Goal: Communication & Community: Ask a question

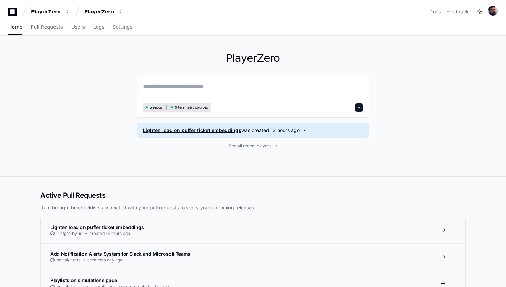
click at [222, 130] on span "Lighten load on puffer ticket embeddings" at bounding box center [192, 130] width 98 height 7
click at [256, 147] on span "See all recent players" at bounding box center [250, 146] width 42 height 6
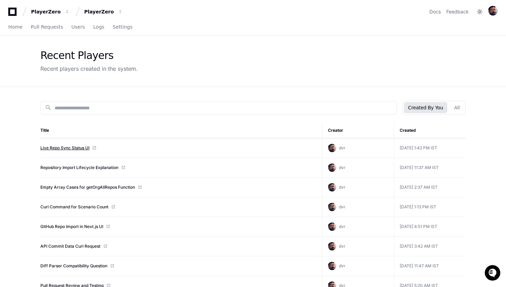
click at [58, 150] on link "Live Repo Sync Status UI" at bounding box center [64, 148] width 49 height 6
click at [458, 109] on button "All" at bounding box center [457, 107] width 14 height 11
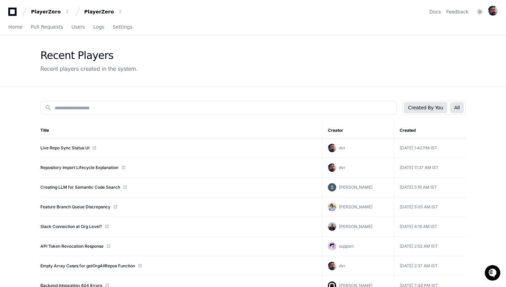
click at [439, 108] on button "Created By You" at bounding box center [425, 107] width 43 height 11
click at [454, 107] on button "All" at bounding box center [457, 107] width 14 height 11
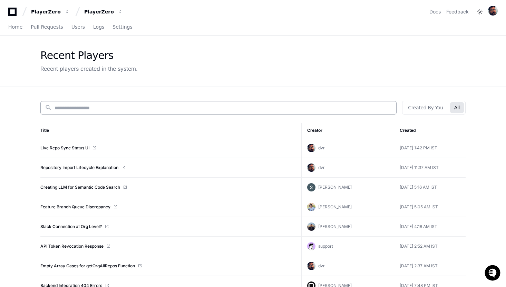
click at [150, 110] on input at bounding box center [224, 108] width 338 height 7
click at [417, 103] on button "Created By You" at bounding box center [425, 107] width 43 height 11
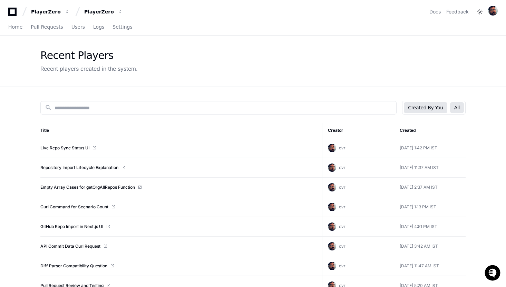
click at [455, 105] on button "All" at bounding box center [457, 107] width 14 height 11
click at [427, 105] on button "Created By You" at bounding box center [425, 107] width 43 height 11
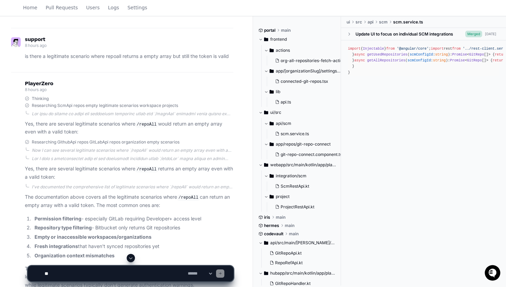
scroll to position [559, 0]
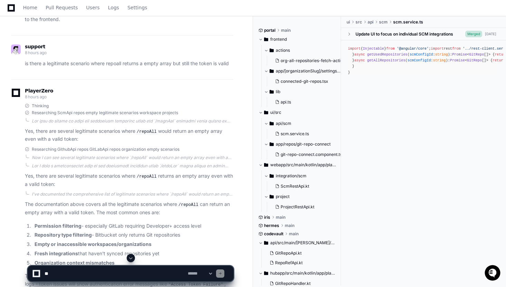
click at [40, 64] on p "is there a legitimate scenario where repoall returns a empty array but still th…" at bounding box center [129, 64] width 209 height 8
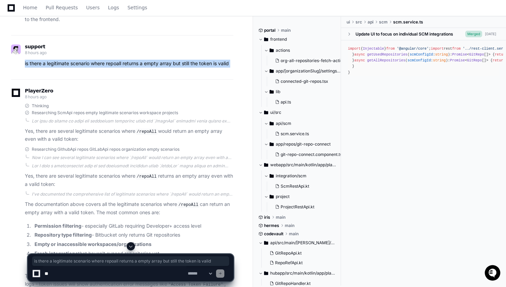
click at [48, 64] on p "is there a legitimate scenario where repoall returns a empty array but still th…" at bounding box center [129, 64] width 209 height 8
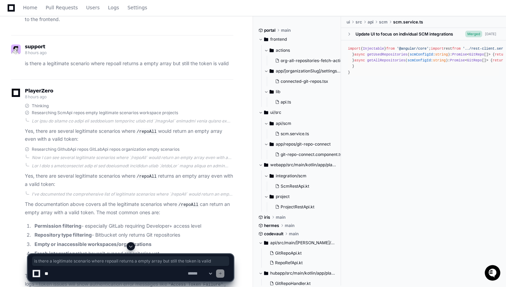
click at [48, 64] on p "is there a legitimate scenario where repoall returns a empty array but still th…" at bounding box center [129, 64] width 209 height 8
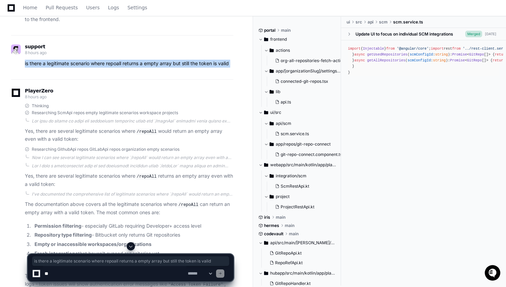
click at [65, 61] on p "is there a legitimate scenario where repoall returns a empty array but still th…" at bounding box center [129, 64] width 209 height 8
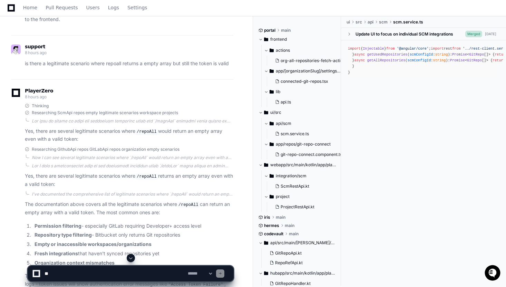
click at [65, 61] on p "is there a legitimate scenario where repoall returns a empty array but still th…" at bounding box center [129, 64] width 209 height 8
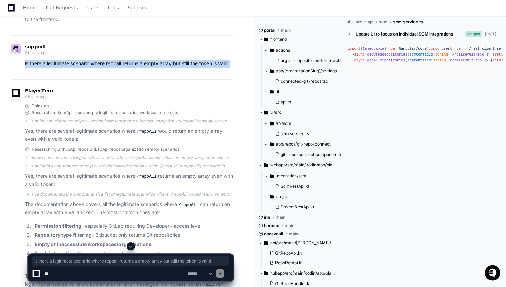
click at [77, 63] on p "is there a legitimate scenario where repoall returns a empty array but still th…" at bounding box center [129, 64] width 209 height 8
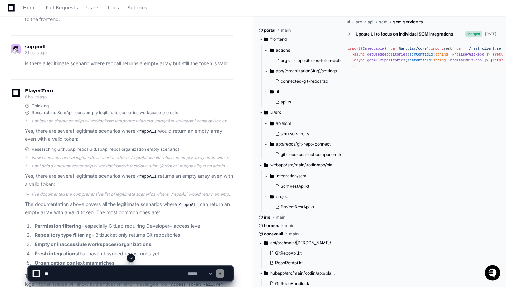
click at [66, 272] on textarea at bounding box center [114, 273] width 143 height 15
type textarea "**********"
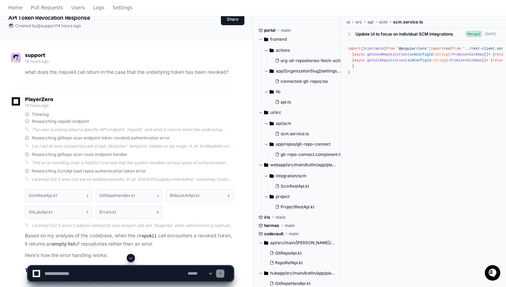
scroll to position [0, 0]
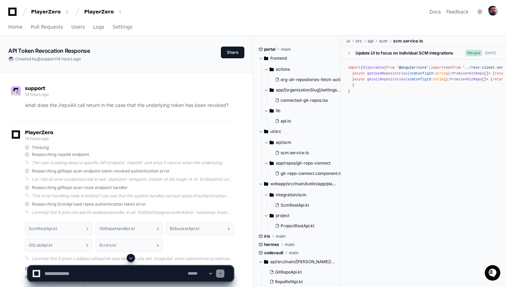
click at [105, 111] on div "support 14 hours ago what does the /repoAll call return in the case that the un…" at bounding box center [122, 99] width 222 height 44
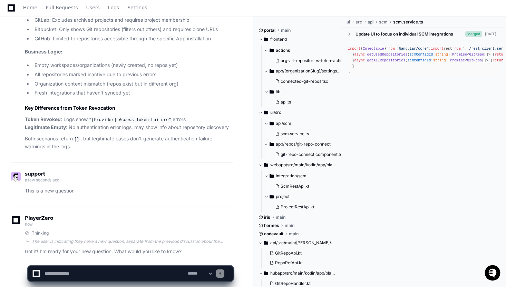
scroll to position [1065, 0]
